Goal: Task Accomplishment & Management: Complete application form

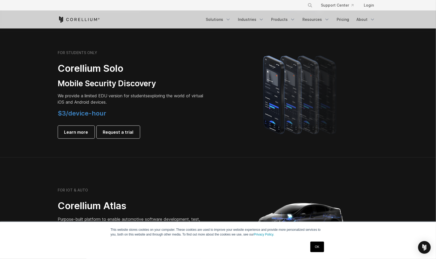
scroll to position [466, 0]
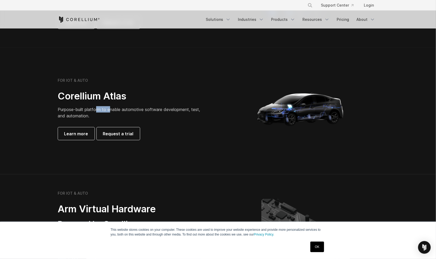
drag, startPoint x: 97, startPoint y: 106, endPoint x: 112, endPoint y: 109, distance: 15.5
click at [112, 109] on p "Purpose-built platform to enable automotive software development, test, and aut…" at bounding box center [131, 112] width 147 height 13
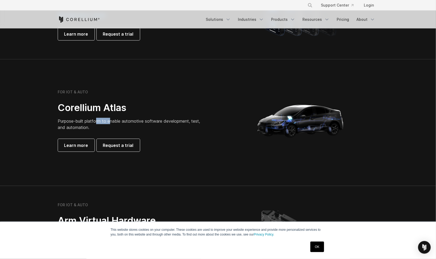
scroll to position [438, 0]
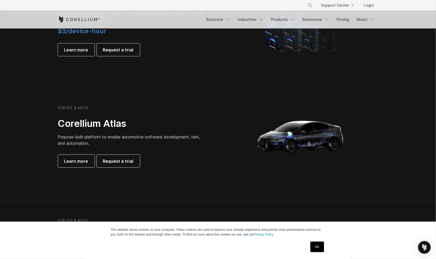
click at [112, 109] on div "FOR IOT & AUTO" at bounding box center [131, 107] width 147 height 5
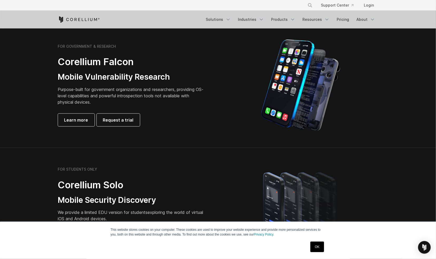
scroll to position [246, 0]
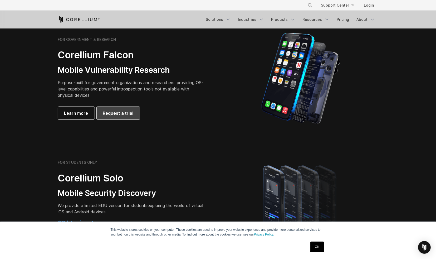
click at [113, 115] on span "Request a trial" at bounding box center [118, 113] width 31 height 6
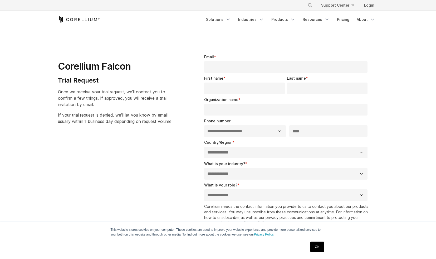
select select "**"
click at [263, 68] on input "Email *" at bounding box center [286, 67] width 164 height 12
click at [257, 69] on input "Email *" at bounding box center [286, 67] width 164 height 12
type input "**********"
click at [252, 86] on input "First name *" at bounding box center [244, 88] width 81 height 12
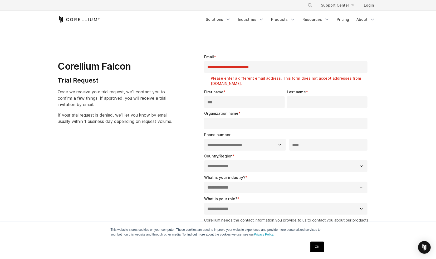
type input "***"
click at [284, 21] on link "Products" at bounding box center [283, 19] width 30 height 9
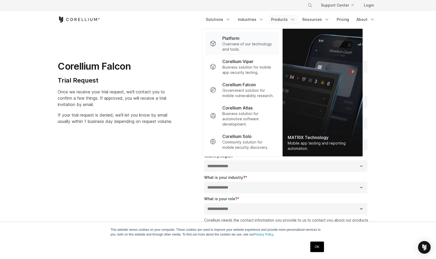
click at [259, 45] on p "Overview of our technology and tools." at bounding box center [248, 46] width 52 height 11
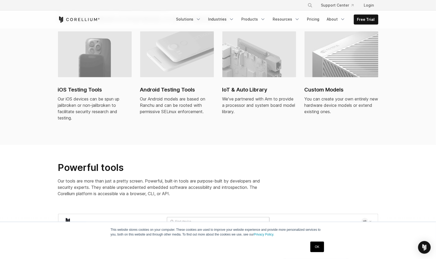
scroll to position [383, 0]
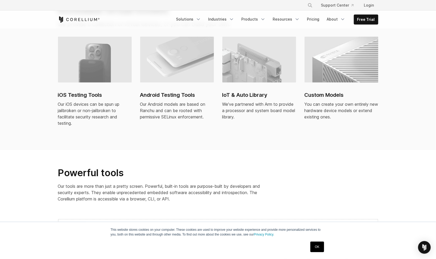
click at [173, 70] on img at bounding box center [177, 60] width 74 height 46
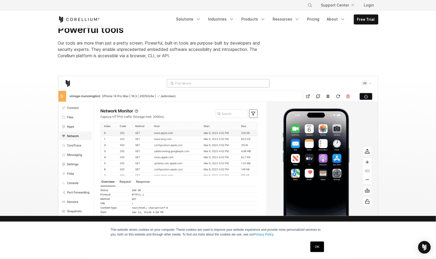
scroll to position [493, 0]
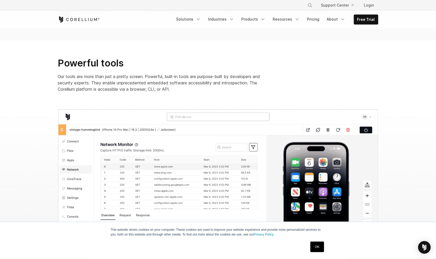
click at [58, 21] on icon "Corellium Home" at bounding box center [79, 19] width 42 height 6
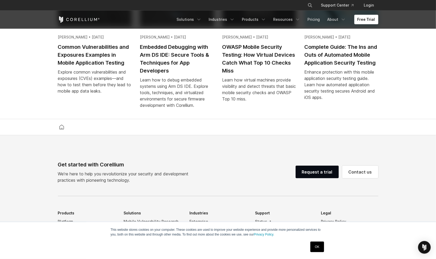
scroll to position [1150, 0]
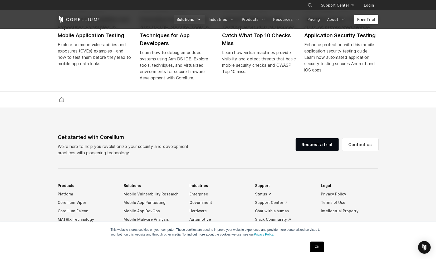
click at [187, 16] on link "Solutions" at bounding box center [189, 19] width 31 height 9
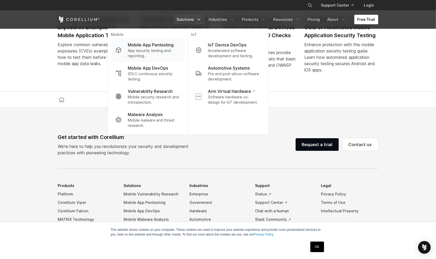
click at [166, 51] on p "App security testing and reporting." at bounding box center [154, 53] width 52 height 11
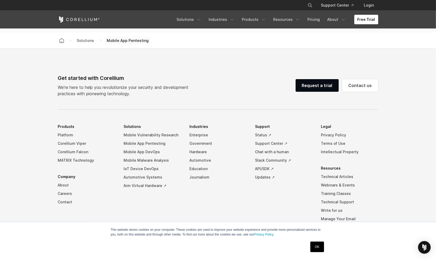
scroll to position [1664, 0]
